Goal: Use online tool/utility: Utilize a website feature to perform a specific function

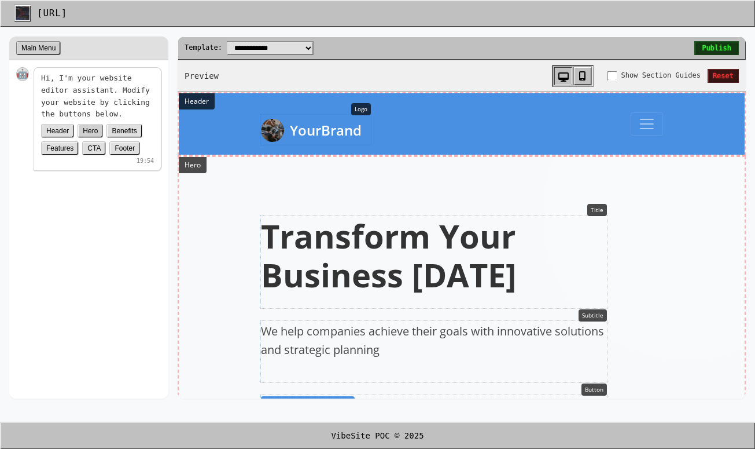
click at [92, 131] on button "Hero" at bounding box center [90, 131] width 25 height 14
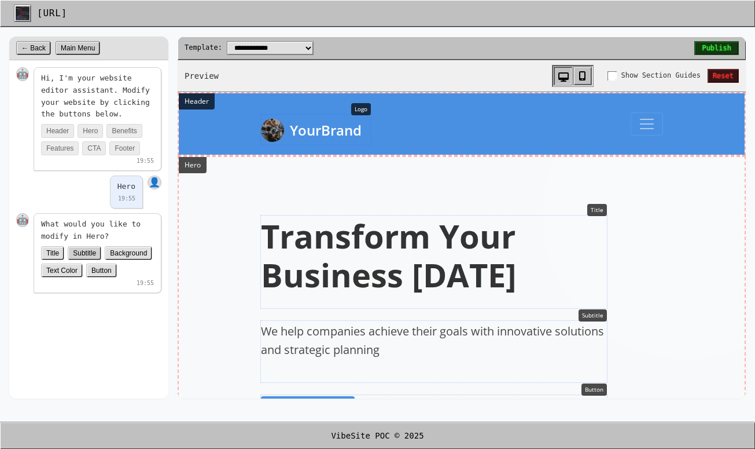
click at [91, 252] on button "Subtitle" at bounding box center [85, 253] width 34 height 14
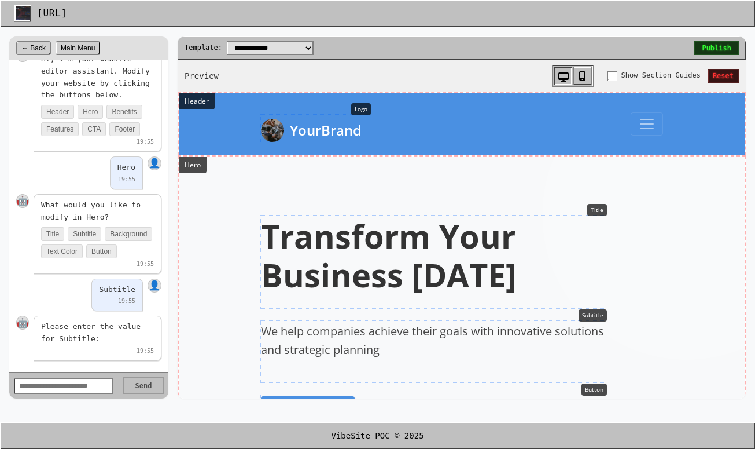
click at [122, 298] on div "19:55" at bounding box center [117, 300] width 36 height 9
click at [115, 339] on p "Please enter the value for Subtitle:" at bounding box center [97, 333] width 113 height 24
click at [95, 338] on p "Please enter the value for Subtitle:" at bounding box center [97, 333] width 113 height 24
click at [85, 353] on div "19:55" at bounding box center [97, 350] width 113 height 9
click at [84, 349] on div "19:55" at bounding box center [97, 350] width 113 height 9
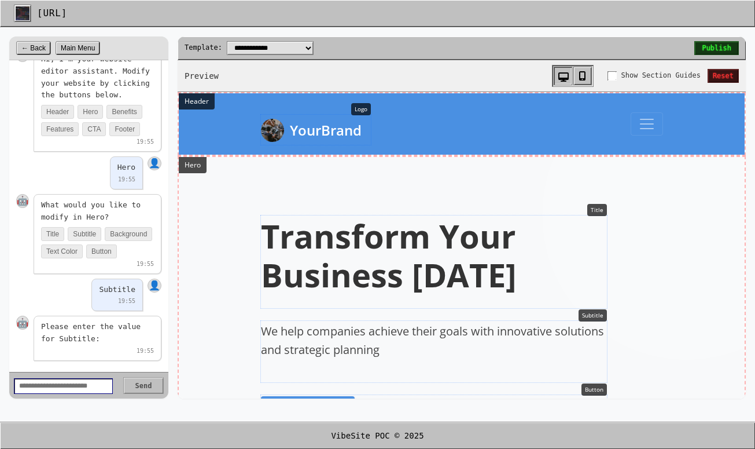
click at [76, 378] on input "text" at bounding box center [63, 386] width 99 height 16
type input "***"
click at [132, 395] on form "*** Send" at bounding box center [88, 385] width 159 height 27
click at [133, 390] on button "Send" at bounding box center [143, 385] width 41 height 17
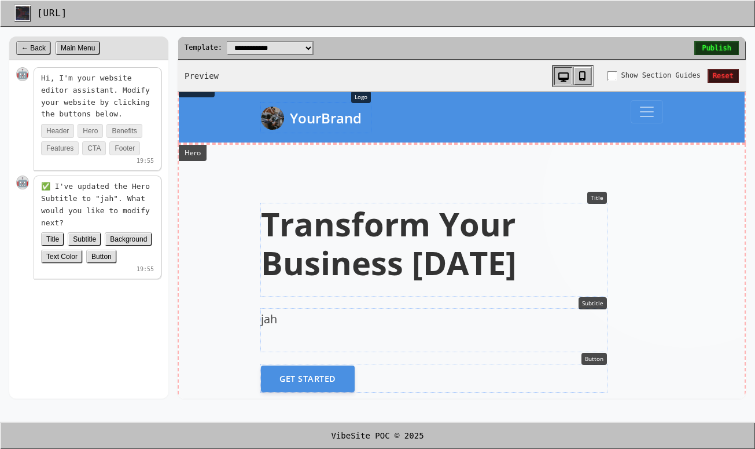
scroll to position [0, 0]
